Goal: Task Accomplishment & Management: Complete application form

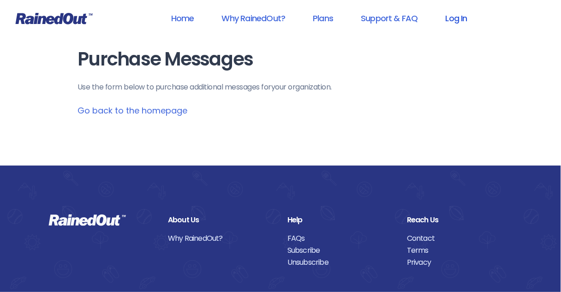
click at [457, 20] on link "Log In" at bounding box center [456, 18] width 46 height 21
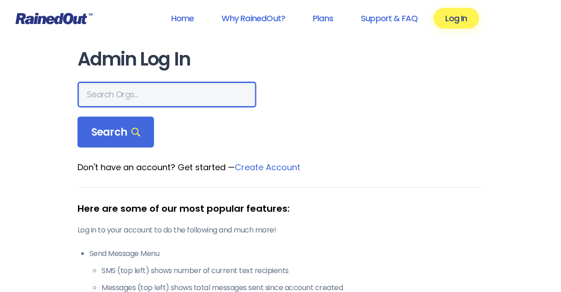
click at [142, 94] on input "text" at bounding box center [166, 95] width 179 height 26
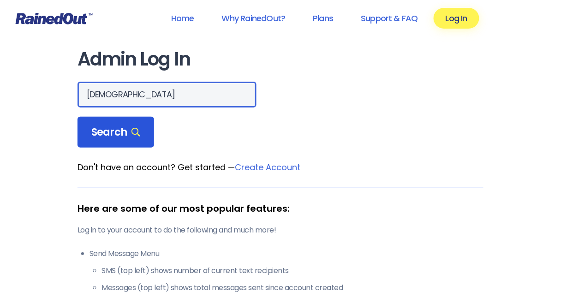
type input "[DEMOGRAPHIC_DATA]"
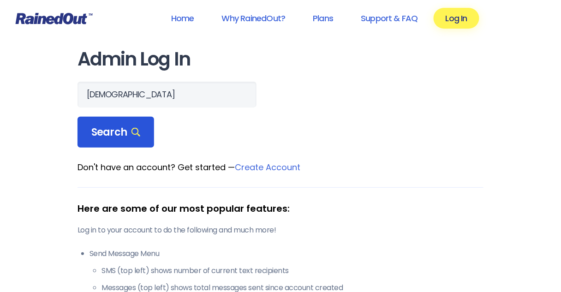
click at [124, 130] on span "Search" at bounding box center [115, 132] width 49 height 13
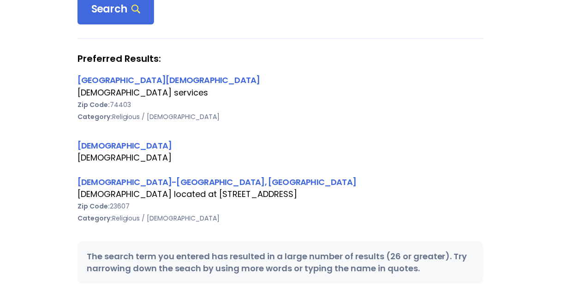
scroll to position [148, 0]
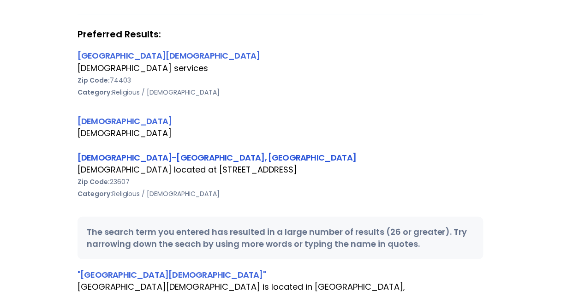
click at [141, 159] on link "[DEMOGRAPHIC_DATA]-[GEOGRAPHIC_DATA], [GEOGRAPHIC_DATA]" at bounding box center [216, 158] width 278 height 12
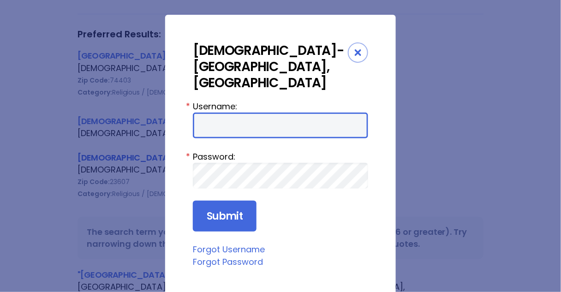
type input "Preston954"
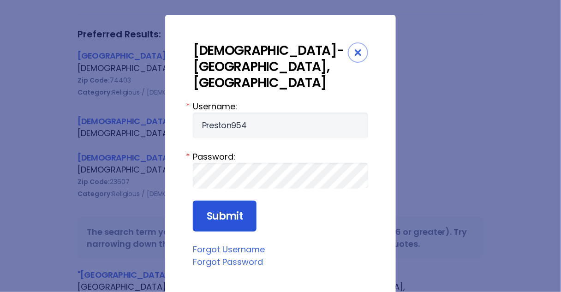
click at [210, 201] on input "Submit" at bounding box center [225, 216] width 64 height 31
